Goal: Task Accomplishment & Management: Manage account settings

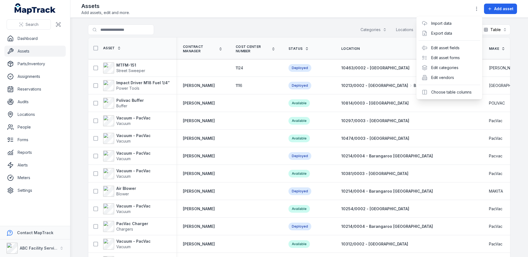
click at [289, 21] on div "Toggle Navigation Assets Add assets, edit and more. Add asset Search for assets…" at bounding box center [299, 128] width 458 height 257
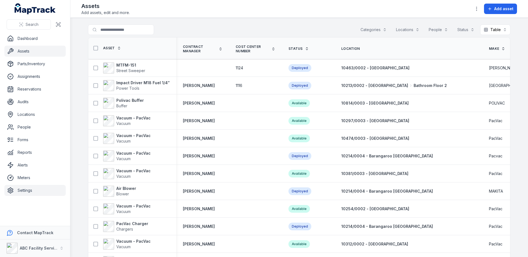
click at [34, 188] on link "Settings" at bounding box center [34, 190] width 61 height 11
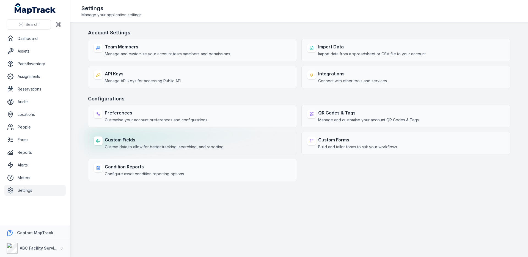
click at [181, 141] on strong "Custom Fields" at bounding box center [165, 140] width 120 height 7
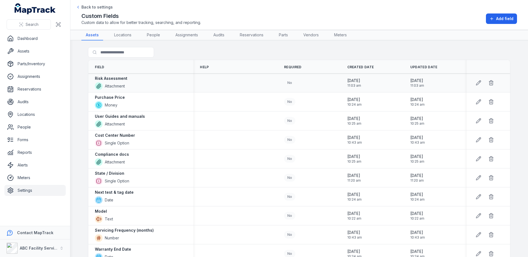
click at [122, 81] on strong "Risk Assessment" at bounding box center [111, 79] width 32 height 6
click at [119, 96] on strong "Purchase Price" at bounding box center [110, 98] width 30 height 6
click at [113, 118] on strong "User Guides and manuals" at bounding box center [120, 117] width 50 height 6
click at [487, 18] on button "Add field" at bounding box center [501, 18] width 31 height 10
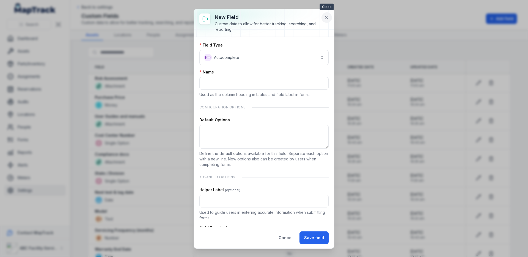
click at [326, 17] on icon at bounding box center [327, 18] width 6 height 6
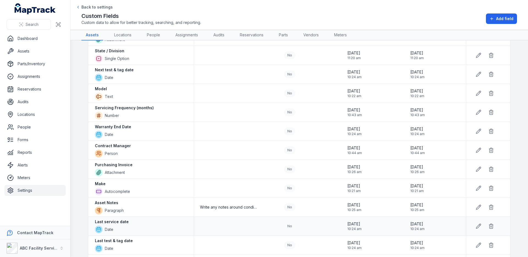
scroll to position [56, 0]
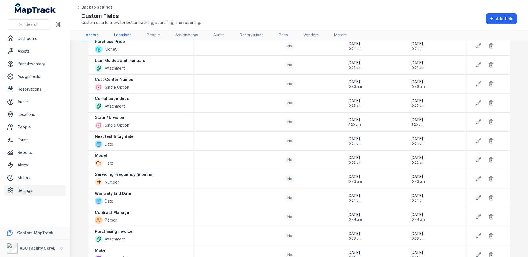
click at [125, 34] on link "Locations" at bounding box center [123, 35] width 26 height 10
click at [253, 10] on div "Back to settings Custom Fields Custom data to allow for better tracking, search…" at bounding box center [299, 14] width 436 height 21
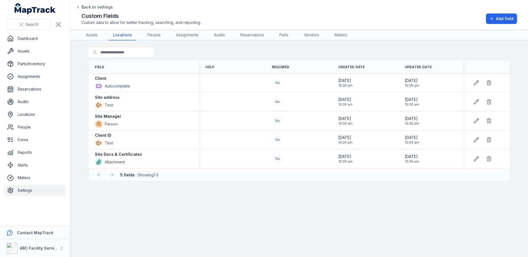
click at [249, 49] on div "Search for fields" at bounding box center [299, 53] width 423 height 13
click at [153, 37] on link "People" at bounding box center [154, 35] width 22 height 10
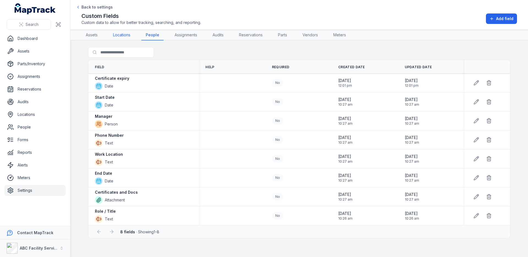
click at [128, 37] on link "Locations" at bounding box center [122, 35] width 26 height 10
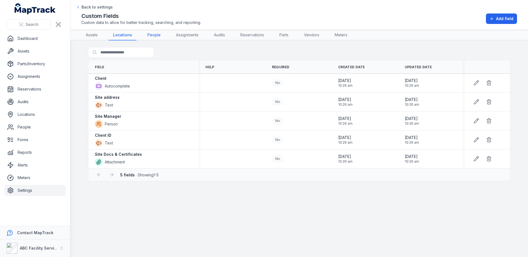
click at [147, 38] on link "People" at bounding box center [154, 35] width 22 height 10
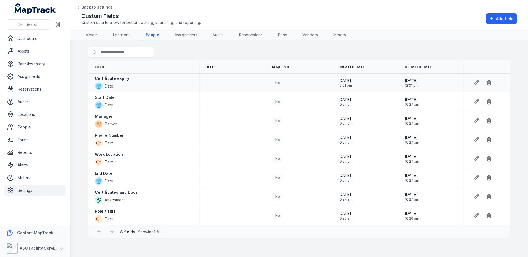
click at [115, 80] on strong "Certificate expiry" at bounding box center [112, 79] width 34 height 6
click at [107, 99] on strong "Start Date" at bounding box center [105, 98] width 20 height 6
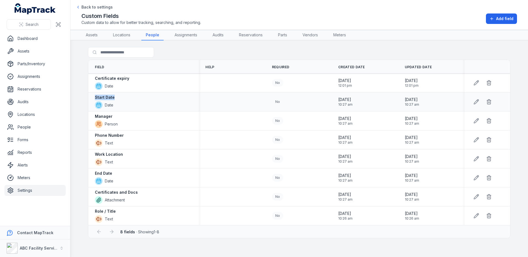
click at [107, 99] on strong "Start Date" at bounding box center [105, 98] width 20 height 6
click at [167, 107] on div "Start Date Date" at bounding box center [143, 102] width 97 height 14
click at [44, 48] on link "Assets" at bounding box center [34, 51] width 61 height 11
click at [511, 16] on span "Add field" at bounding box center [504, 19] width 17 height 6
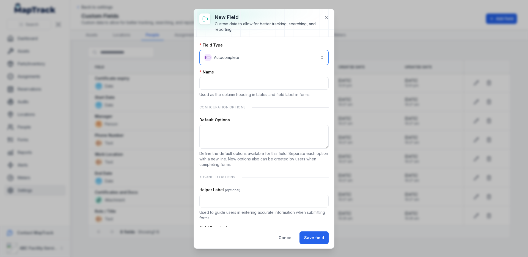
click at [301, 60] on button "**********" at bounding box center [264, 57] width 129 height 15
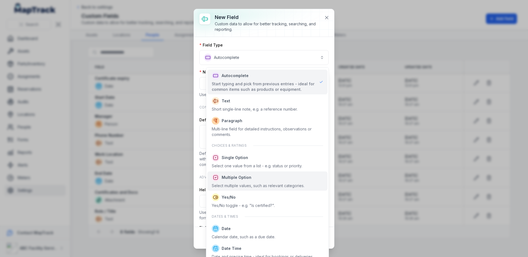
scroll to position [0, 0]
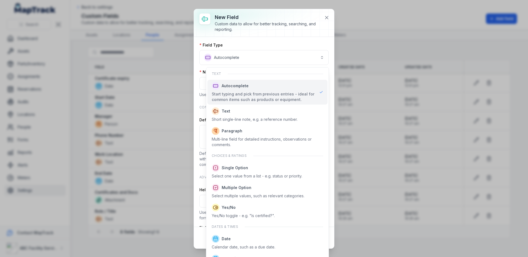
click at [330, 14] on div "**********" at bounding box center [264, 128] width 140 height 239
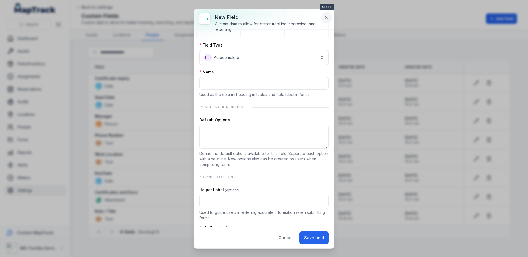
click at [326, 18] on icon at bounding box center [327, 18] width 6 height 6
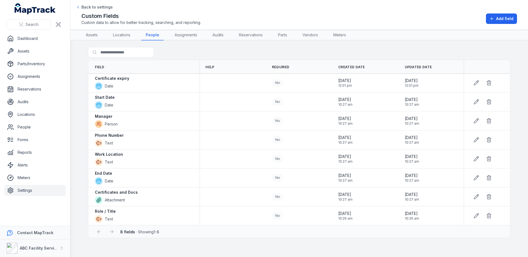
click at [23, 190] on link "Settings" at bounding box center [34, 190] width 61 height 11
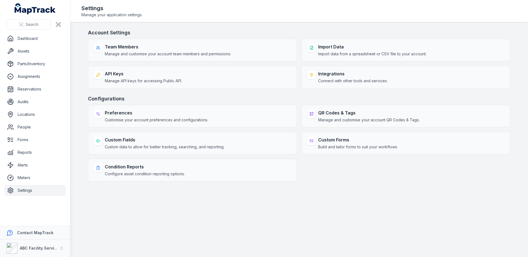
click at [203, 19] on header "Toggle Navigation Settings Manage your application settings." at bounding box center [299, 11] width 458 height 22
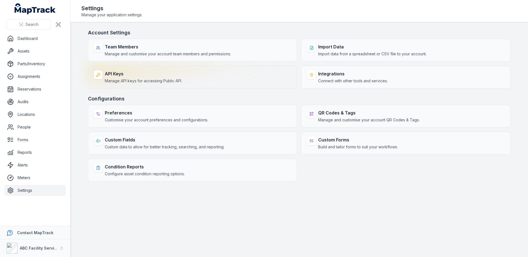
click at [185, 79] on div "API Keys Manage API keys for accessing Public API." at bounding box center [192, 77] width 209 height 23
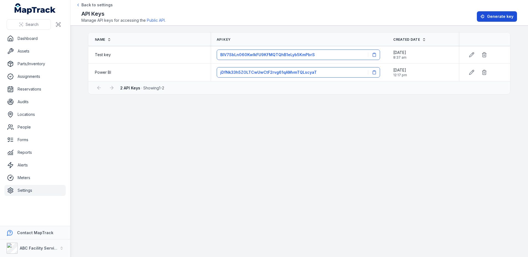
click at [493, 18] on span "Generate key" at bounding box center [500, 17] width 26 height 6
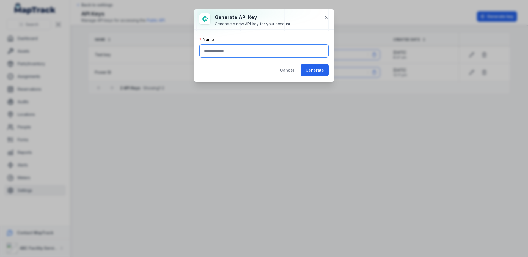
click at [264, 54] on input "text" at bounding box center [264, 51] width 129 height 13
click at [249, 52] on input "**********" at bounding box center [264, 51] width 129 height 13
click at [255, 52] on input "**********" at bounding box center [264, 51] width 129 height 13
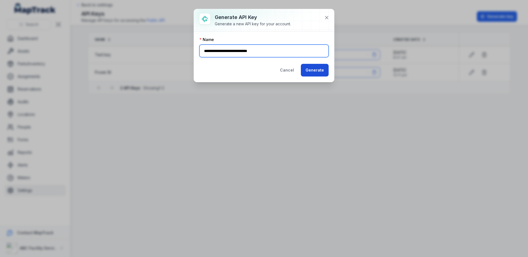
type input "**********"
click at [323, 70] on button "Generate" at bounding box center [315, 70] width 28 height 13
